Goal: Navigation & Orientation: Find specific page/section

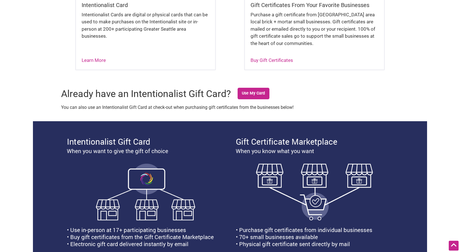
scroll to position [285, 0]
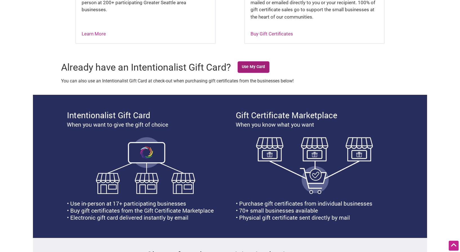
click at [248, 66] on link "Use My Card" at bounding box center [254, 67] width 32 height 12
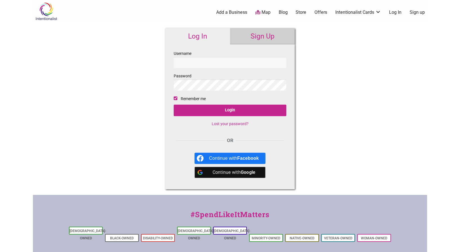
click at [259, 14] on icon at bounding box center [257, 12] width 5 height 5
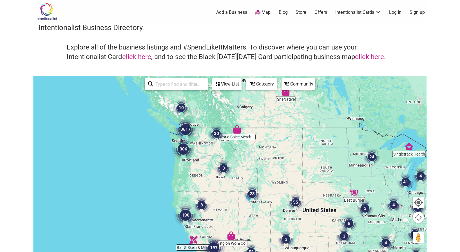
click at [200, 169] on div at bounding box center [230, 185] width 394 height 219
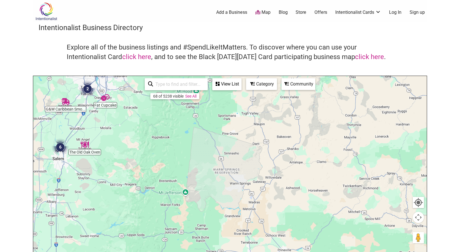
click at [281, 12] on link "Blog" at bounding box center [283, 12] width 9 height 6
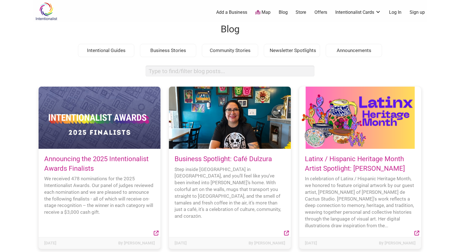
click at [118, 51] on div "Intentional Guides" at bounding box center [106, 51] width 56 height 14
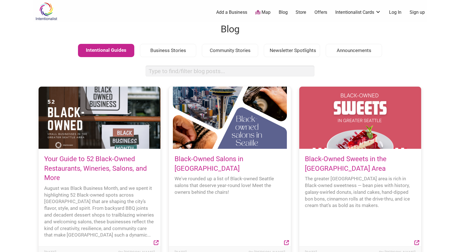
click at [301, 13] on link "Store" at bounding box center [301, 12] width 11 height 6
click at [302, 11] on link "Store" at bounding box center [301, 12] width 11 height 6
click at [302, 13] on link "Store" at bounding box center [301, 12] width 11 height 6
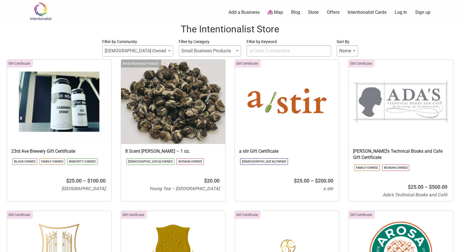
select select
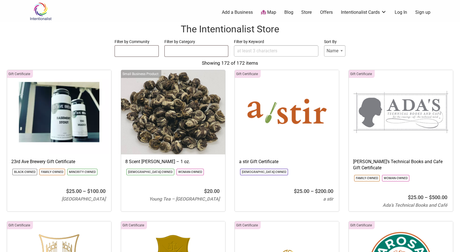
click at [421, 14] on link "Sign up" at bounding box center [422, 12] width 15 height 6
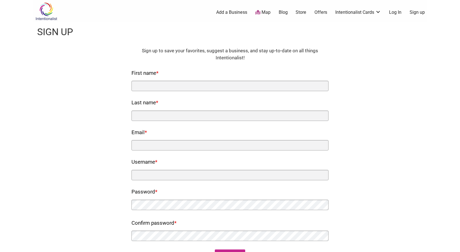
click at [263, 12] on link "Map" at bounding box center [262, 12] width 15 height 6
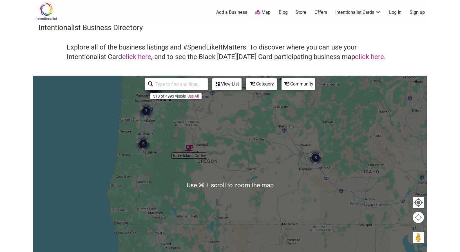
click at [174, 144] on div at bounding box center [230, 185] width 394 height 219
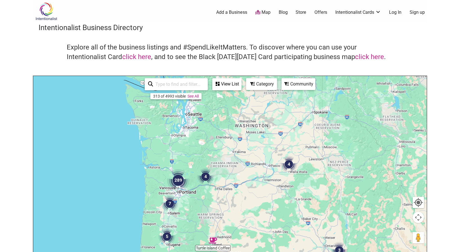
drag, startPoint x: 171, startPoint y: 127, endPoint x: 192, endPoint y: 232, distance: 107.0
click at [192, 232] on div at bounding box center [230, 185] width 394 height 219
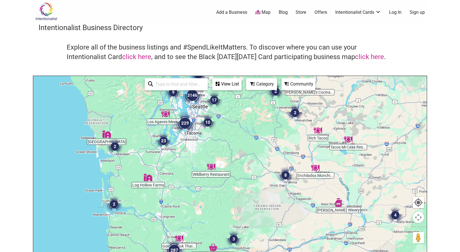
click at [164, 139] on img "23" at bounding box center [163, 141] width 17 height 17
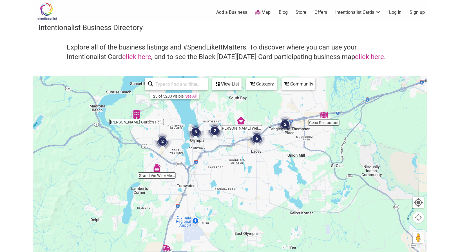
click at [162, 143] on img "2" at bounding box center [162, 141] width 17 height 17
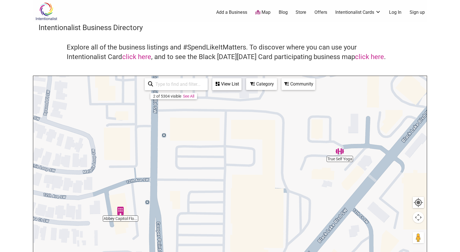
click at [119, 214] on img "Abbey Capitol Floors & Interiors" at bounding box center [120, 211] width 8 height 8
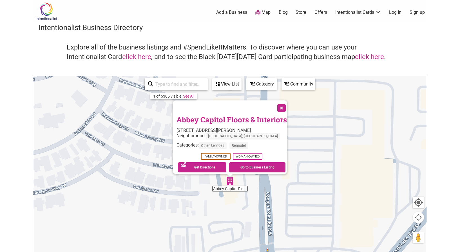
click at [287, 107] on button "Close" at bounding box center [281, 108] width 14 height 14
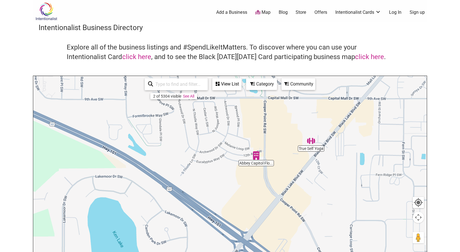
click at [312, 141] on img "True Self Yoga" at bounding box center [311, 141] width 8 height 8
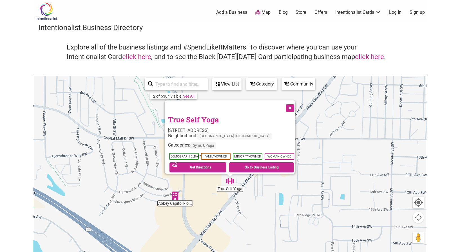
click at [295, 104] on button "Close" at bounding box center [290, 108] width 14 height 14
